Goal: Transaction & Acquisition: Subscribe to service/newsletter

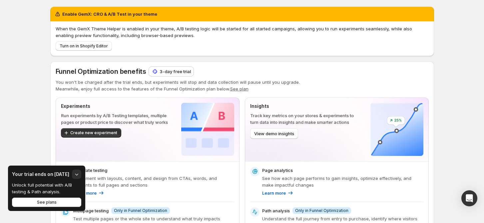
click at [174, 70] on p "3-day free trial" at bounding box center [175, 71] width 31 height 7
click at [27, 84] on div "Enable GemX: CRO & A/B Test in your theme When the GemX Theme Helper is enabled…" at bounding box center [242, 216] width 484 height 432
click at [470, 59] on div "Enable GemX: CRO & A/B Test in your theme When the GemX Theme Helper is enabled…" at bounding box center [242, 216] width 484 height 432
click at [187, 68] on p "3-day free trial" at bounding box center [175, 71] width 31 height 7
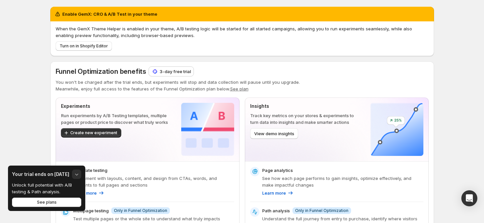
click at [72, 173] on button "button" at bounding box center [76, 173] width 9 height 9
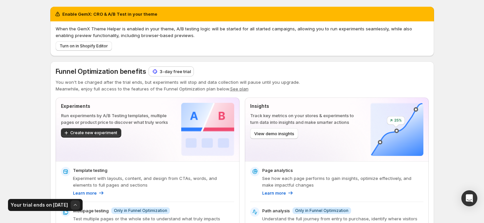
click at [73, 205] on icon "button" at bounding box center [75, 204] width 7 height 7
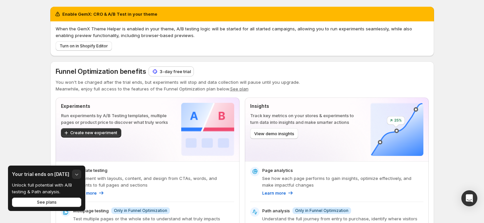
click at [73, 173] on icon "button" at bounding box center [76, 174] width 7 height 7
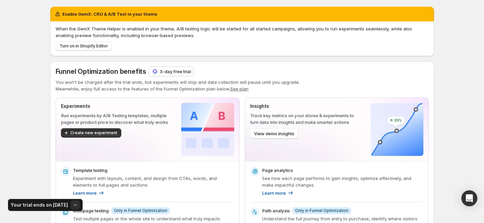
click at [72, 204] on icon "button" at bounding box center [75, 204] width 7 height 7
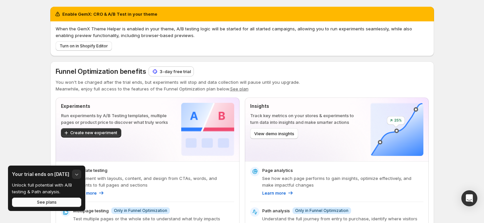
click at [53, 202] on span "See plans" at bounding box center [47, 201] width 20 height 5
click at [384, 4] on div "Enable GemX: CRO & A/B Test in your theme When the GemX Theme Helper is enabled…" at bounding box center [242, 198] width 384 height 396
click at [460, 52] on div "Enable GemX: CRO & A/B Test in your theme When the GemX Theme Helper is enabled…" at bounding box center [242, 216] width 484 height 432
